Goal: Transaction & Acquisition: Purchase product/service

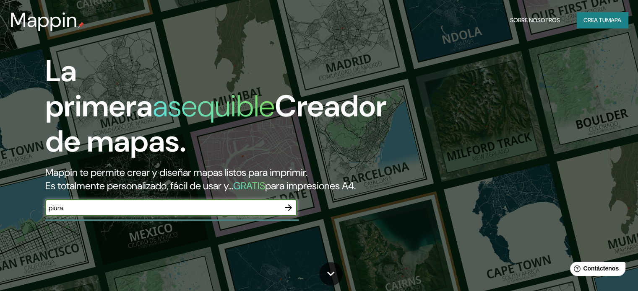
type input "piura"
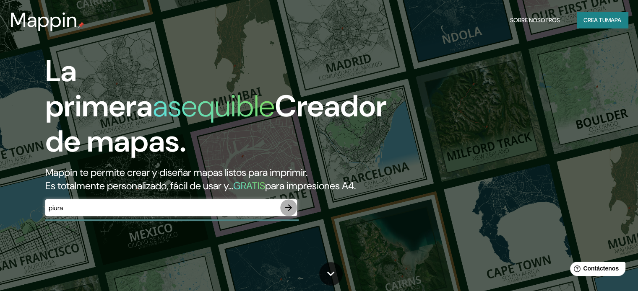
click at [289, 213] on icon "button" at bounding box center [288, 208] width 10 height 10
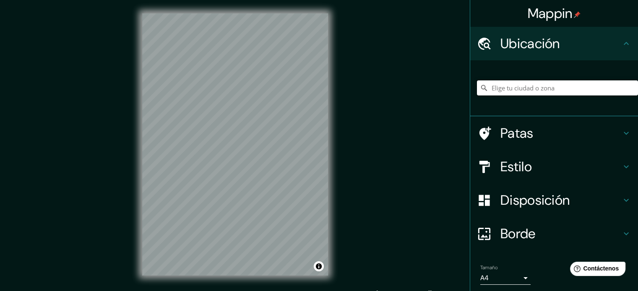
click at [512, 86] on input "Elige tu ciudad o zona" at bounding box center [557, 87] width 161 height 15
type input "Piura, [GEOGRAPHIC_DATA], [GEOGRAPHIC_DATA]"
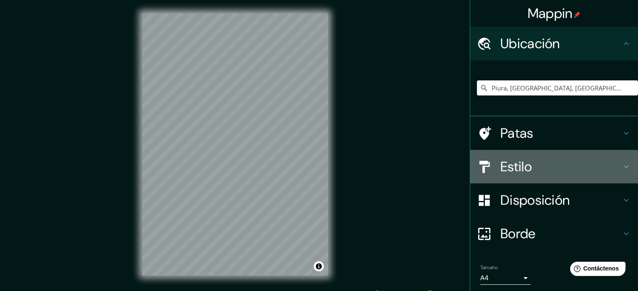
click at [612, 164] on h4 "Estilo" at bounding box center [560, 166] width 121 height 17
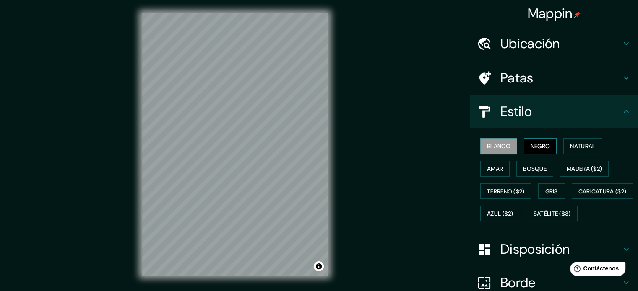
click at [537, 145] on font "Negro" at bounding box center [540, 147] width 20 height 8
click at [570, 145] on font "Natural" at bounding box center [582, 147] width 25 height 8
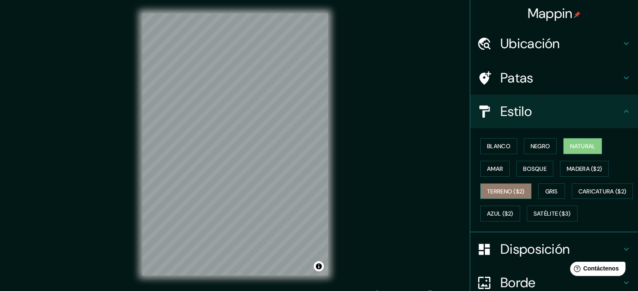
click at [493, 184] on button "Terreno ($2)" at bounding box center [505, 192] width 51 height 16
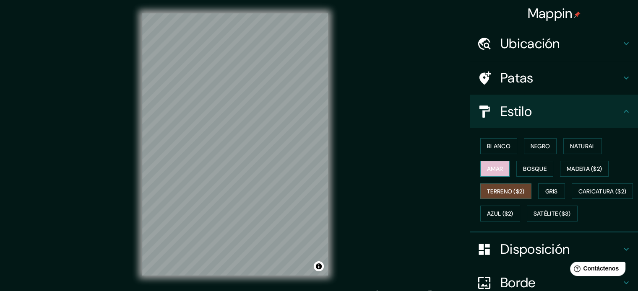
click at [490, 174] on button "Amar" at bounding box center [494, 169] width 29 height 16
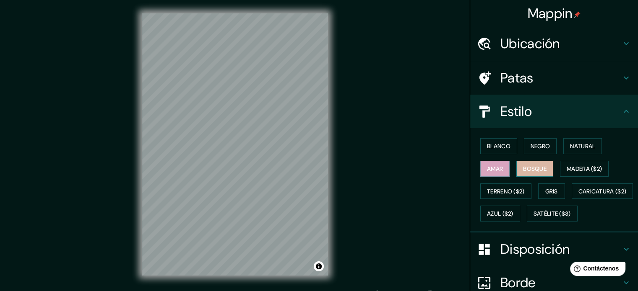
click at [523, 169] on font "Bosque" at bounding box center [534, 169] width 23 height 8
click at [256, 119] on div at bounding box center [257, 117] width 7 height 7
click at [257, 105] on div at bounding box center [255, 108] width 7 height 7
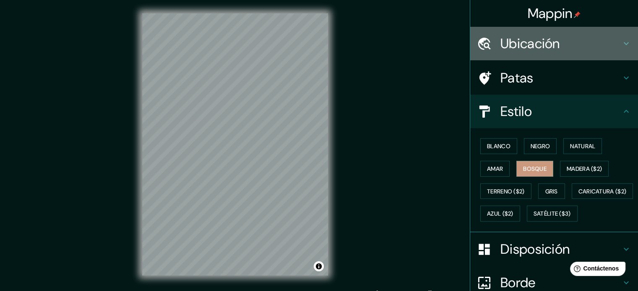
click at [610, 49] on h4 "Ubicación" at bounding box center [560, 43] width 121 height 17
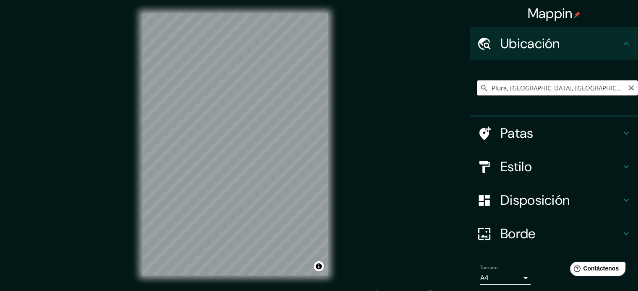
click at [596, 92] on input "Piura, [GEOGRAPHIC_DATA], [GEOGRAPHIC_DATA]" at bounding box center [557, 87] width 161 height 15
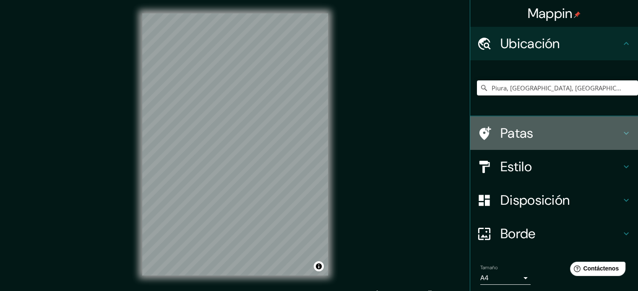
click at [589, 131] on h4 "Patas" at bounding box center [560, 133] width 121 height 17
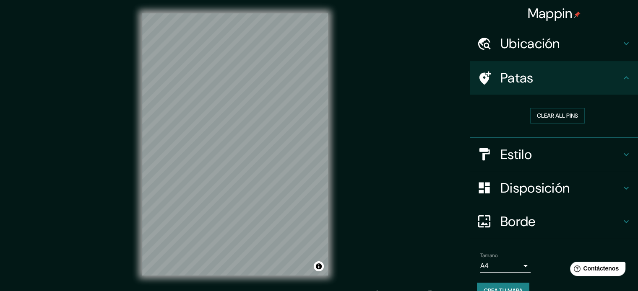
click at [582, 146] on h4 "Estilo" at bounding box center [560, 154] width 121 height 17
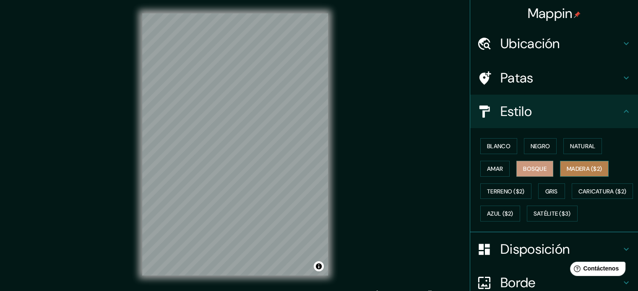
click at [561, 169] on button "Madera ($2)" at bounding box center [584, 169] width 49 height 16
click at [585, 78] on h4 "Patas" at bounding box center [560, 78] width 121 height 17
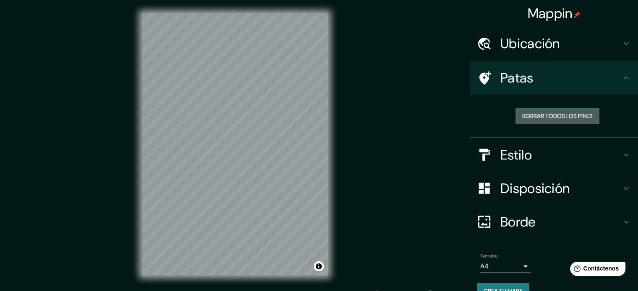
click at [573, 109] on button "Borrar todos los pines" at bounding box center [557, 116] width 84 height 16
click at [572, 80] on h4 "Patas" at bounding box center [560, 78] width 121 height 17
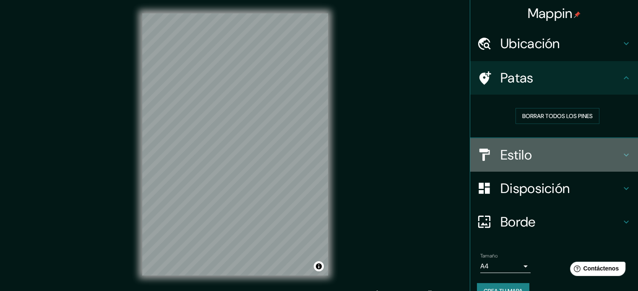
click at [547, 149] on h4 "Estilo" at bounding box center [560, 155] width 121 height 17
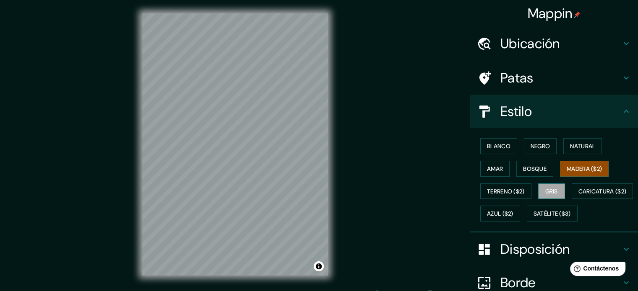
click at [542, 184] on button "Gris" at bounding box center [551, 192] width 27 height 16
click at [533, 218] on font "Satélite ($3)" at bounding box center [551, 214] width 37 height 8
click at [543, 184] on button "Gris" at bounding box center [551, 192] width 27 height 16
click at [513, 213] on font "Azul ($2)" at bounding box center [500, 214] width 26 height 8
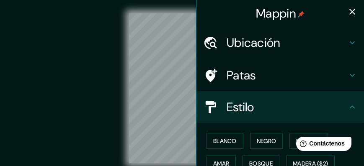
drag, startPoint x: 530, startPoint y: 1, endPoint x: 139, endPoint y: 6, distance: 391.2
click at [139, 6] on div "© Mapbox © OpenStreetMap Improve this map" at bounding box center [182, 88] width 355 height 177
click at [352, 11] on icon "button" at bounding box center [353, 12] width 10 height 10
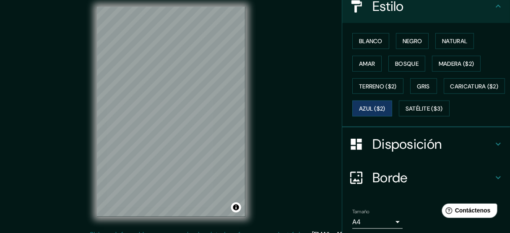
scroll to position [106, 0]
click at [412, 78] on button "Gris" at bounding box center [423, 86] width 27 height 16
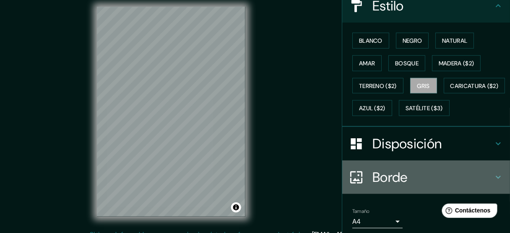
click at [412, 186] on h4 "Borde" at bounding box center [432, 177] width 121 height 17
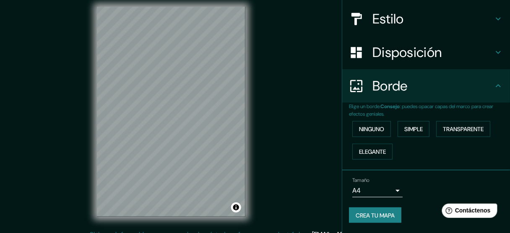
scroll to position [91, 0]
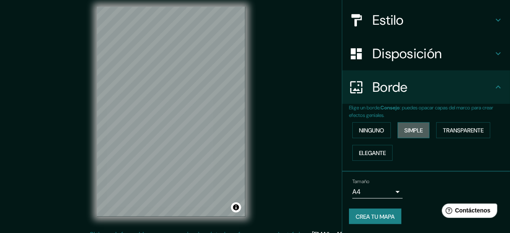
click at [406, 132] on font "Simple" at bounding box center [413, 131] width 18 height 8
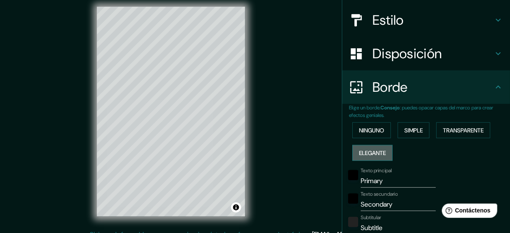
click at [375, 152] on font "Elegante" at bounding box center [372, 153] width 27 height 8
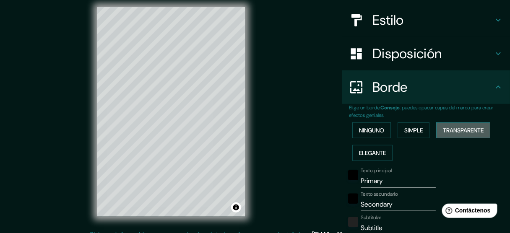
click at [443, 131] on font "Transparente" at bounding box center [463, 131] width 41 height 8
drag, startPoint x: 395, startPoint y: 178, endPoint x: 344, endPoint y: 170, distance: 51.4
click at [345, 170] on div "Texto principal Primary" at bounding box center [414, 178] width 138 height 20
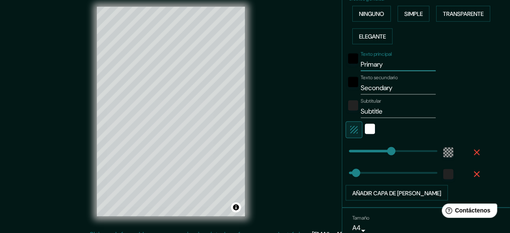
scroll to position [244, 0]
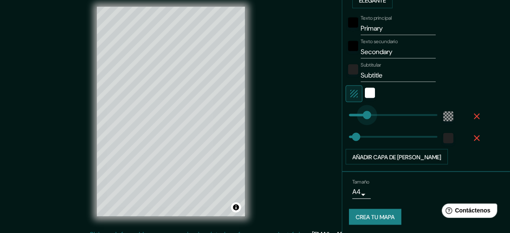
type input "108"
drag, startPoint x: 386, startPoint y: 111, endPoint x: 371, endPoint y: 108, distance: 15.4
type input "28"
type input "129"
drag, startPoint x: 372, startPoint y: 112, endPoint x: 376, endPoint y: 110, distance: 4.3
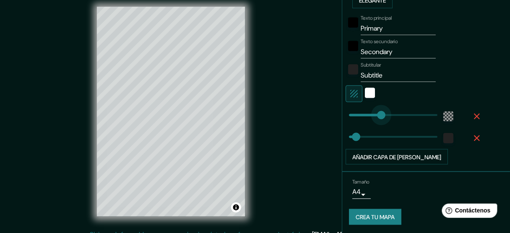
type input "28"
type input "239"
drag, startPoint x: 376, startPoint y: 108, endPoint x: 404, endPoint y: 110, distance: 27.8
type input "28"
type input "278"
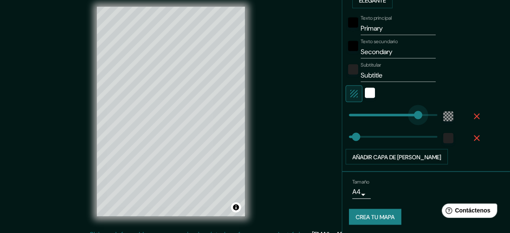
drag, startPoint x: 403, startPoint y: 109, endPoint x: 413, endPoint y: 113, distance: 10.7
type input "28"
type input "312"
drag, startPoint x: 413, startPoint y: 113, endPoint x: 422, endPoint y: 115, distance: 8.6
type input "28"
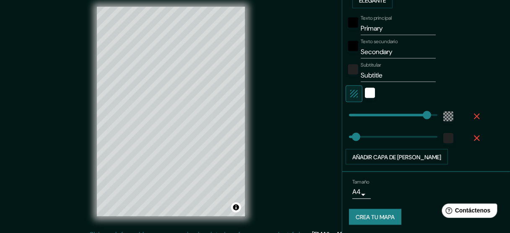
type input "16"
type input "108"
drag, startPoint x: 347, startPoint y: 135, endPoint x: 371, endPoint y: 133, distance: 24.0
type input "0"
drag, startPoint x: 371, startPoint y: 133, endPoint x: 342, endPoint y: 127, distance: 29.9
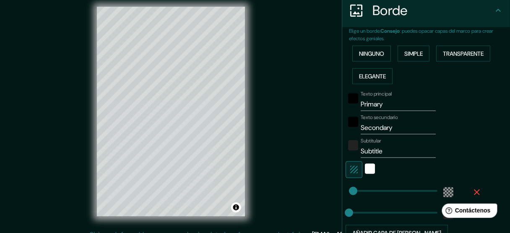
scroll to position [162, 0]
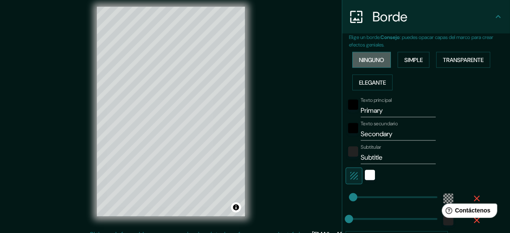
click at [369, 61] on font "Ninguno" at bounding box center [371, 60] width 25 height 8
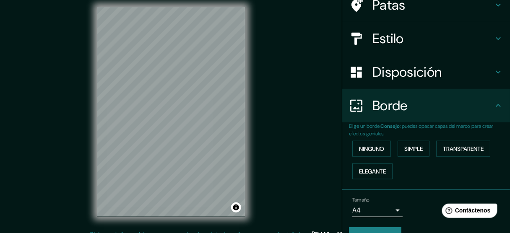
scroll to position [91, 0]
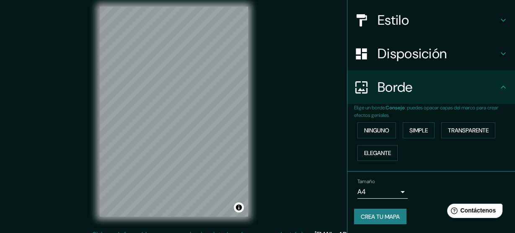
click at [389, 193] on body "Mappin Ubicación Piura, [GEOGRAPHIC_DATA], [GEOGRAPHIC_DATA] [GEOGRAPHIC_DATA] …" at bounding box center [257, 109] width 515 height 233
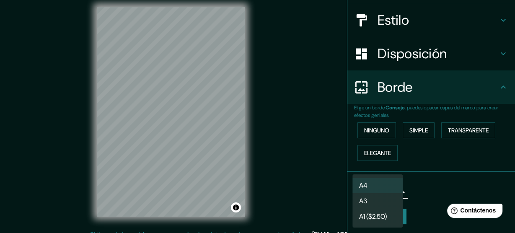
click at [389, 187] on li "A4" at bounding box center [378, 186] width 50 height 16
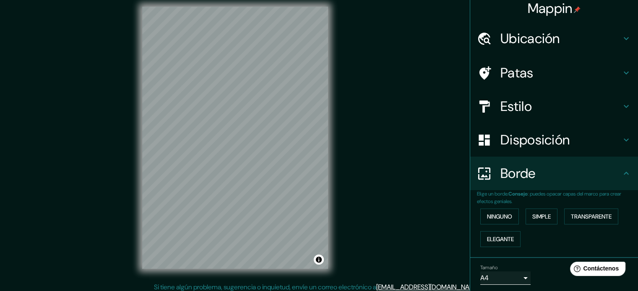
scroll to position [0, 0]
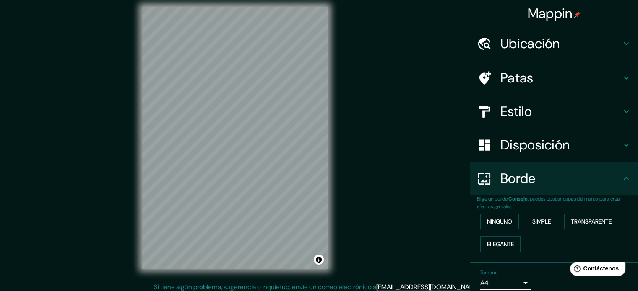
click at [570, 147] on h4 "Disposición" at bounding box center [560, 145] width 121 height 17
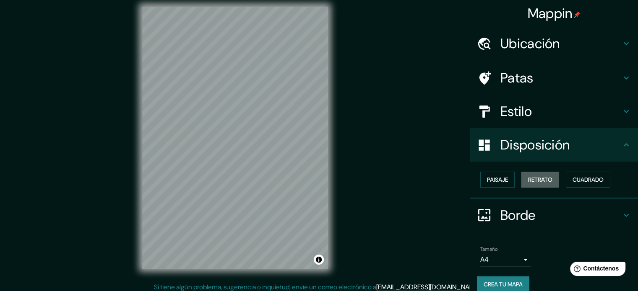
click at [539, 181] on font "Retrato" at bounding box center [540, 180] width 24 height 8
click at [504, 177] on button "Paisaje" at bounding box center [497, 180] width 34 height 16
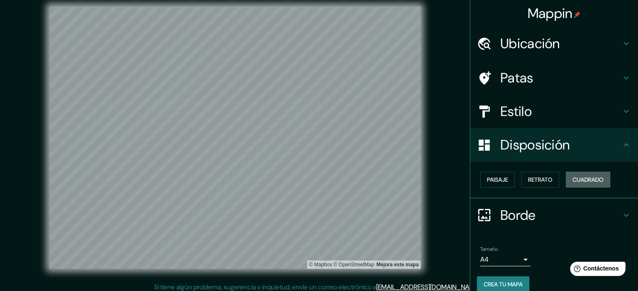
click at [577, 182] on font "Cuadrado" at bounding box center [587, 180] width 31 height 8
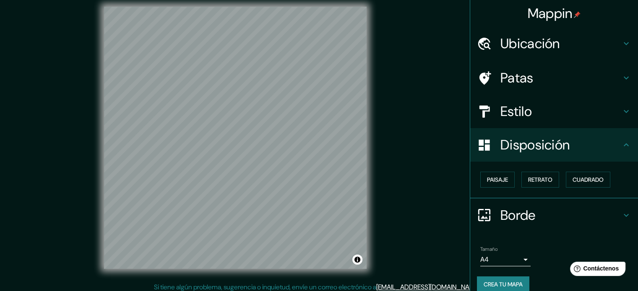
scroll to position [10, 0]
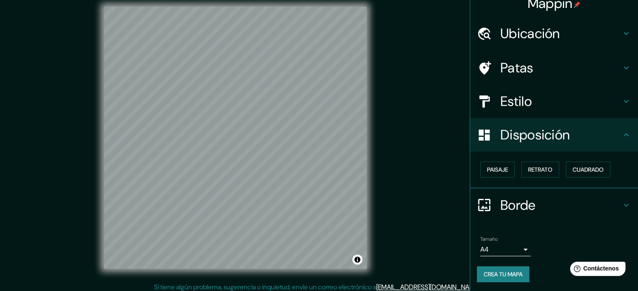
click at [483, 275] on font "Crea tu mapa" at bounding box center [502, 275] width 39 height 8
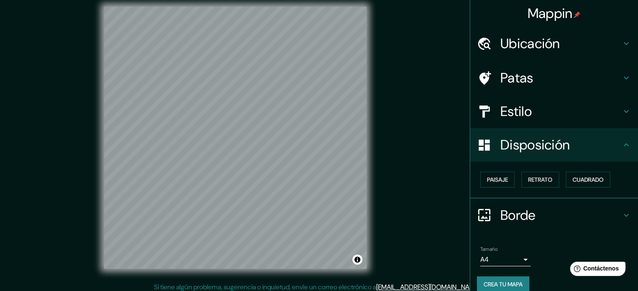
scroll to position [0, 0]
drag, startPoint x: 621, startPoint y: 5, endPoint x: 427, endPoint y: 101, distance: 217.3
click at [427, 101] on div "© Mapbox © OpenStreetMap Mejora este mapa" at bounding box center [235, 138] width 574 height 262
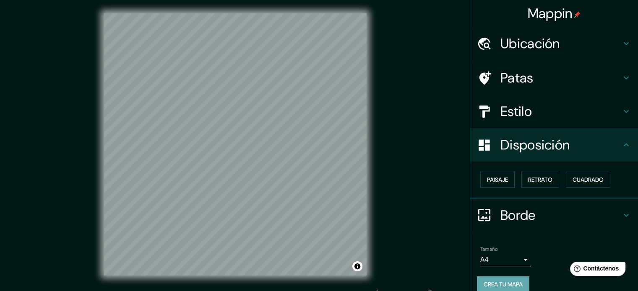
click at [506, 288] on font "Crea tu mapa" at bounding box center [502, 284] width 39 height 11
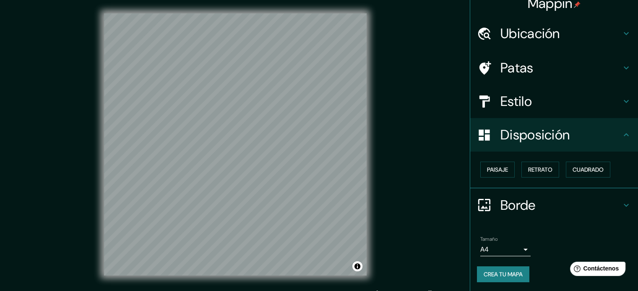
scroll to position [11, 0]
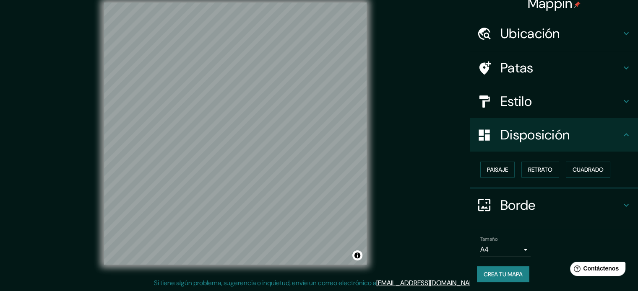
drag, startPoint x: 630, startPoint y: 196, endPoint x: 641, endPoint y: 162, distance: 35.3
click at [638, 162] on html "Mappin Ubicación Piura, [GEOGRAPHIC_DATA], [GEOGRAPHIC_DATA] Piura [GEOGRAPHIC_…" at bounding box center [319, 134] width 638 height 291
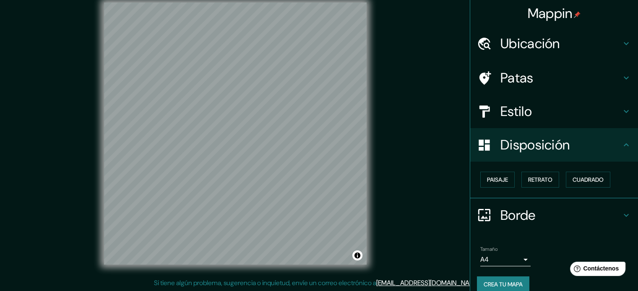
scroll to position [10, 0]
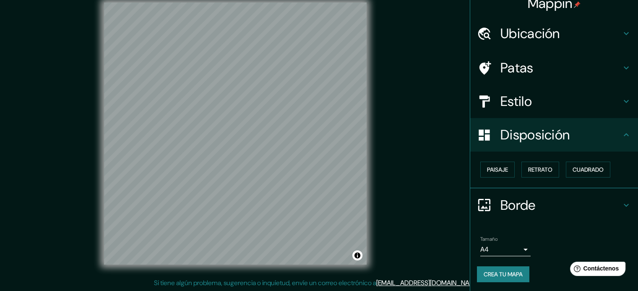
click at [621, 139] on icon at bounding box center [626, 135] width 10 height 10
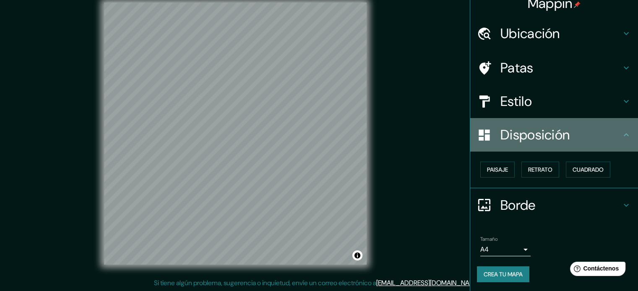
click at [623, 135] on icon at bounding box center [625, 134] width 5 height 3
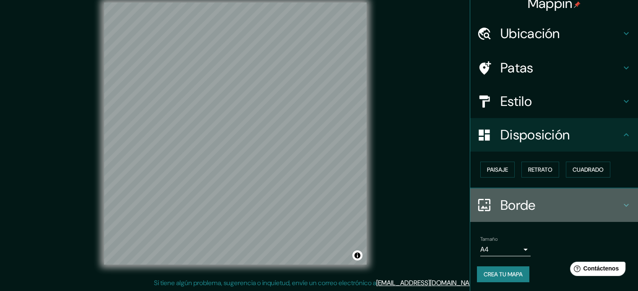
click at [621, 200] on icon at bounding box center [626, 205] width 10 height 10
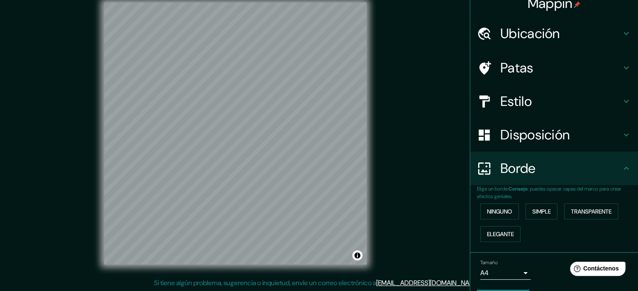
click at [616, 187] on font ": puedes opacar capas del marco para crear efectos geniales." at bounding box center [549, 193] width 144 height 14
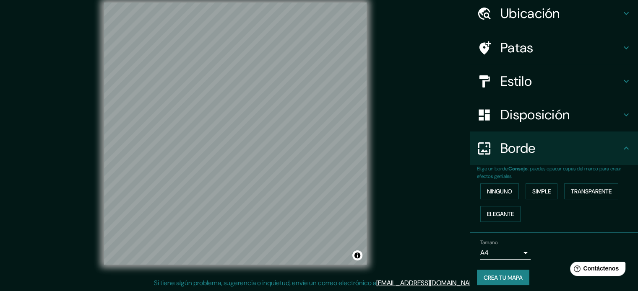
scroll to position [34, 0]
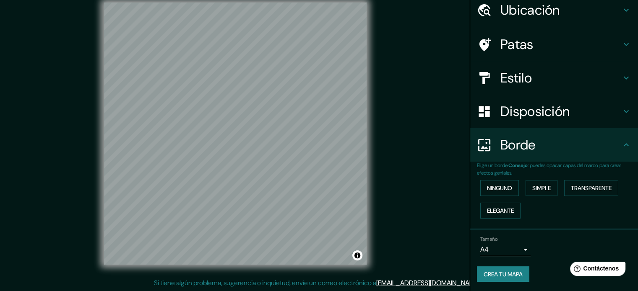
drag, startPoint x: 634, startPoint y: 231, endPoint x: 4, endPoint y: 16, distance: 666.0
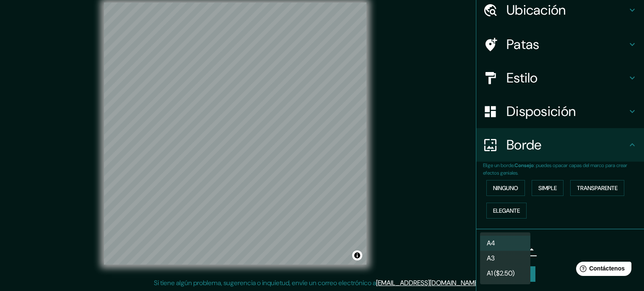
click at [509, 248] on body "Mappin Ubicación Piura, [GEOGRAPHIC_DATA], [GEOGRAPHIC_DATA] [GEOGRAPHIC_DATA] …" at bounding box center [322, 134] width 644 height 291
click at [508, 260] on li "A3" at bounding box center [505, 260] width 50 height 16
click at [507, 247] on body "Mappin Ubicación Piura, [GEOGRAPHIC_DATA], [GEOGRAPHIC_DATA] [GEOGRAPHIC_DATA] …" at bounding box center [322, 134] width 644 height 291
click at [506, 241] on li "A4" at bounding box center [505, 244] width 50 height 16
type input "single"
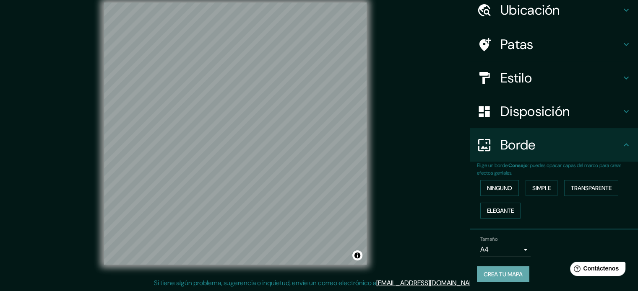
click at [512, 273] on font "Crea tu mapa" at bounding box center [502, 275] width 39 height 8
drag, startPoint x: 510, startPoint y: 274, endPoint x: 543, endPoint y: 260, distance: 36.1
click at [543, 260] on div "Tamaño A4 single Crea tu mapa" at bounding box center [554, 261] width 154 height 56
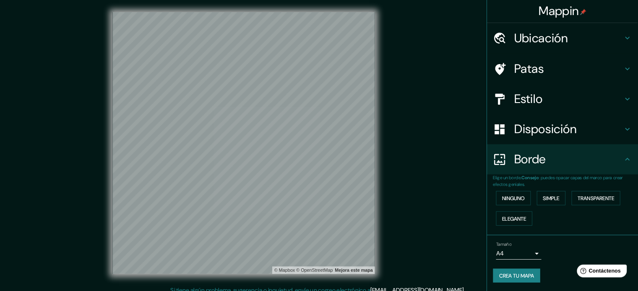
scroll to position [0, 0]
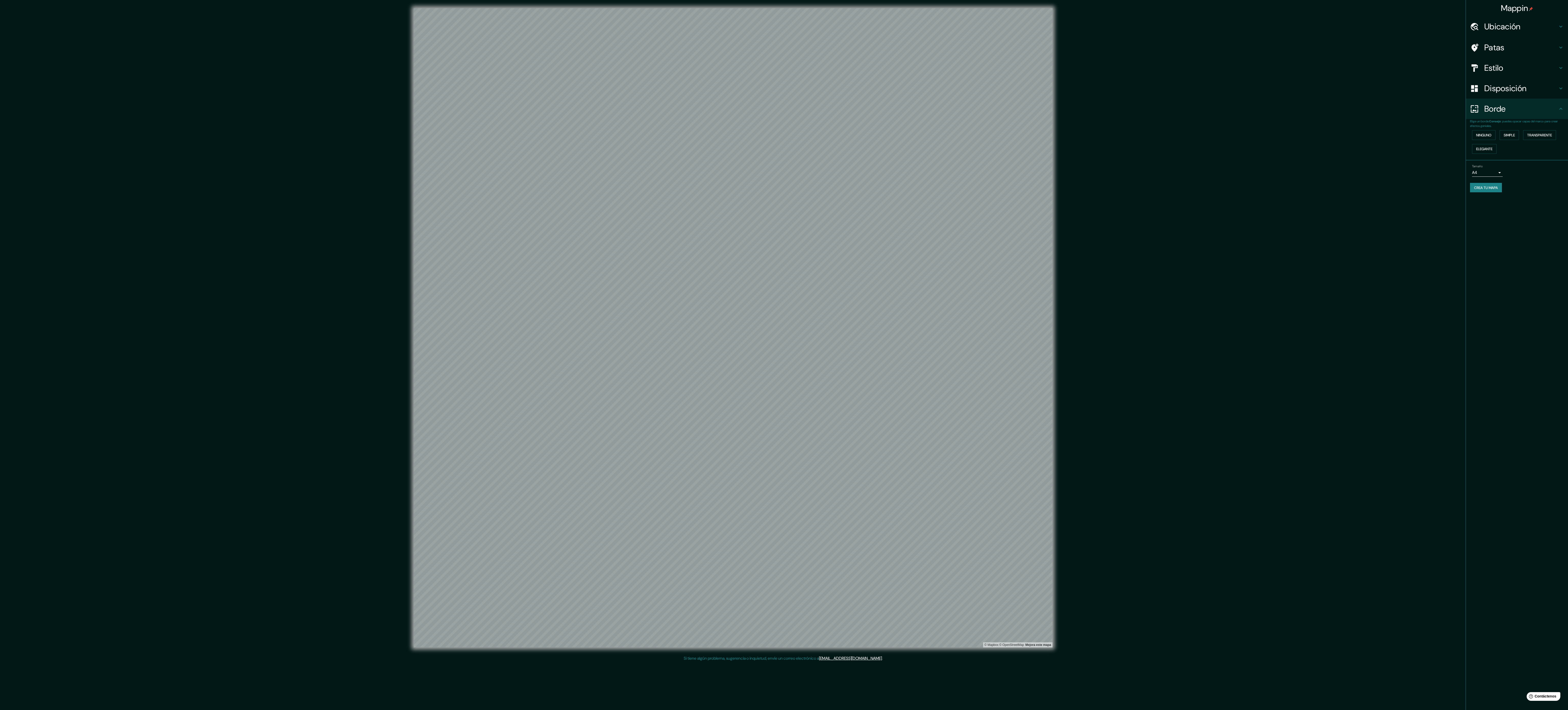
drag, startPoint x: 390, startPoint y: 0, endPoint x: 1093, endPoint y: 193, distance: 729.0
click at [392, 177] on div "© Mapbox © OpenStreetMap Mejora este mapa" at bounding box center [733, 327] width 1412 height 639
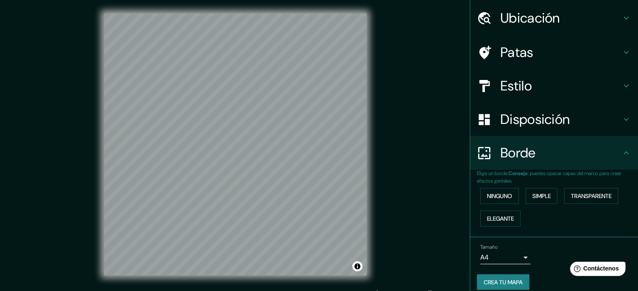
scroll to position [34, 0]
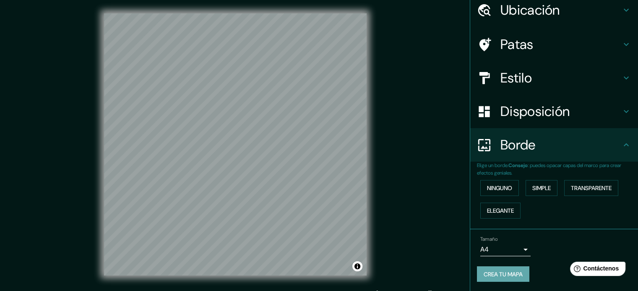
click at [498, 269] on font "Crea tu mapa" at bounding box center [502, 274] width 39 height 11
